Goal: Information Seeking & Learning: Learn about a topic

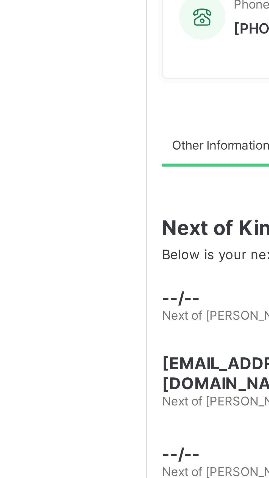
click at [66, 261] on div "Staff Student Parent Classes Broadsheet CBT Lesson Plan Time Table Assessment F…" at bounding box center [33, 250] width 66 height 456
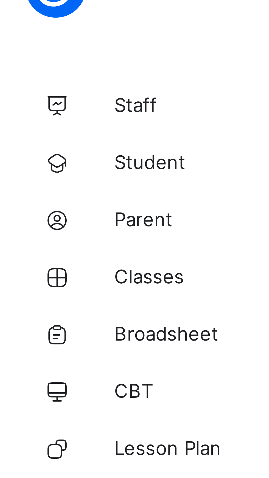
click at [29, 67] on span "Classes" at bounding box center [44, 66] width 44 height 4
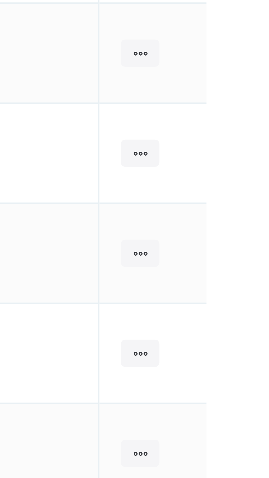
click at [0, 0] on ul "View Class Assign form Teacher" at bounding box center [0, 0] width 0 height 0
click at [0, 0] on div "View Class" at bounding box center [0, 0] width 0 height 0
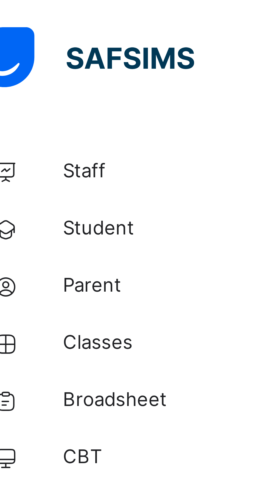
click at [29, 65] on span "Classes" at bounding box center [44, 65] width 44 height 5
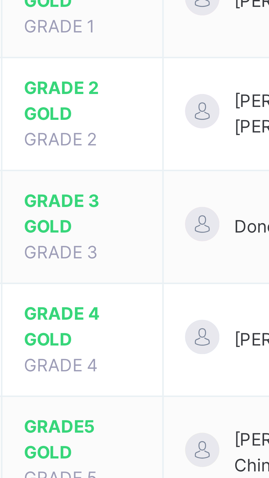
click at [106, 294] on span "GRADE 4 GOLD" at bounding box center [105, 299] width 23 height 10
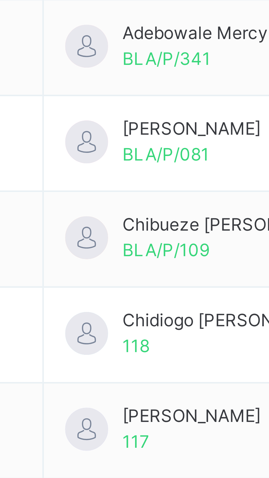
click at [93, 247] on div at bounding box center [86, 244] width 13 height 12
click at [29, 248] on div "Staff Student Parent Classes Broadsheet CBT Lesson Plan Time Table Assessment F…" at bounding box center [33, 250] width 66 height 456
click at [32, 247] on div "Staff Student Parent Classes Broadsheet CBT Lesson Plan Time Table Assessment F…" at bounding box center [33, 250] width 66 height 456
click at [32, 250] on div "Staff Student Parent Classes Broadsheet CBT Lesson Plan Time Table Assessment F…" at bounding box center [33, 250] width 66 height 456
click at [32, 246] on div "Staff Student Parent Classes Broadsheet CBT Lesson Plan Time Table Assessment F…" at bounding box center [33, 250] width 66 height 456
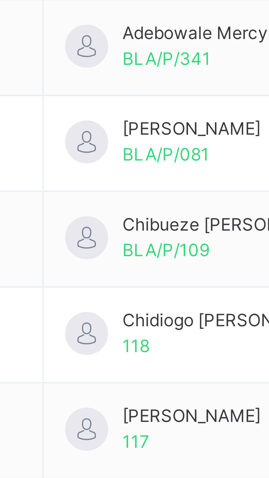
click at [117, 123] on span "Subjects" at bounding box center [114, 124] width 13 height 5
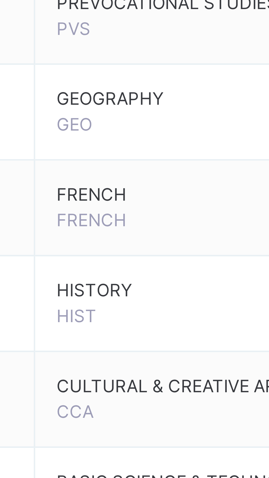
click at [103, 156] on th "Name" at bounding box center [130, 163] width 66 height 20
click at [219, 174] on td "Change Teacher" at bounding box center [235, 182] width 47 height 18
click at [65, 139] on div "Staff Student Parent Classes Broadsheet CBT Lesson Plan Time Table Assessment F…" at bounding box center [33, 250] width 66 height 456
click at [65, 142] on div "Staff Student Parent Classes Broadsheet CBT Lesson Plan Time Table Assessment F…" at bounding box center [33, 250] width 66 height 456
click at [69, 141] on div "Back / GRADE 4 GOLD GRADE 4 GOLD GRADE 4 First Term [DATE]-[DATE] Class Members…" at bounding box center [167, 226] width 203 height 399
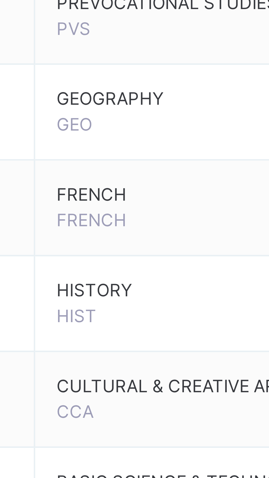
click at [64, 142] on div "Staff Student Parent Classes Broadsheet CBT Lesson Plan Time Table Assessment F…" at bounding box center [33, 250] width 66 height 456
click at [250, 142] on span "View subject result" at bounding box center [240, 142] width 29 height 5
click at [0, 0] on div "SUBJECT RESULT × GRADE 4 GOLD: Subject Select... Print Report [PERSON_NAME][GEO…" at bounding box center [0, 0] width 0 height 0
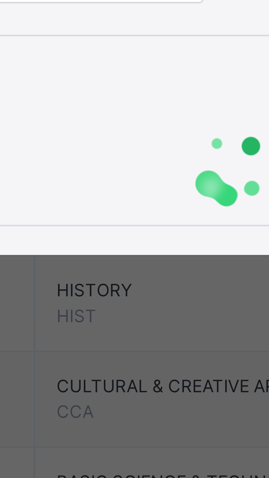
click at [235, 191] on div "SUBJECT RESULT × GRADE 4 GOLD: PHONICS Subject Select... Print Report [PERSON_N…" at bounding box center [134, 239] width 269 height 478
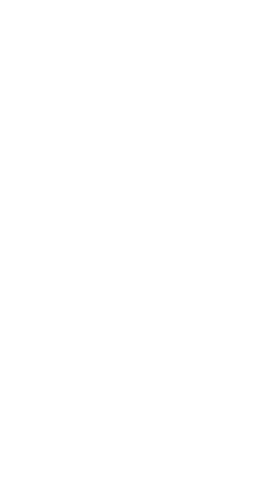
click at [202, 477] on div "SUBJECT RESULT × GRADE 4 GOLD: PHONICS Subject Select... Print Report [PERSON_N…" at bounding box center [134, 239] width 269 height 478
click at [201, 477] on div "SUBJECT RESULT × GRADE 4 GOLD: PHONICS Subject Select... Print Report [PERSON_N…" at bounding box center [134, 239] width 269 height 478
click at [229, 477] on div "SUBJECT RESULT × GRADE 4 GOLD: PHONICS Subject Select... Print Report [PERSON_N…" at bounding box center [134, 239] width 269 height 478
